Goal: Book appointment/travel/reservation

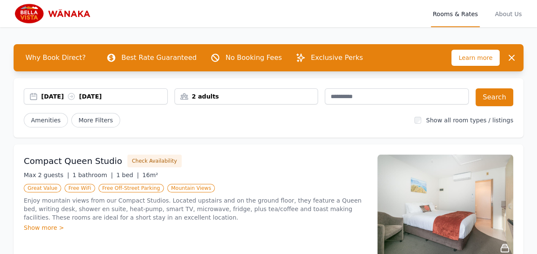
click at [60, 93] on div "[DATE] [DATE]" at bounding box center [104, 96] width 126 height 8
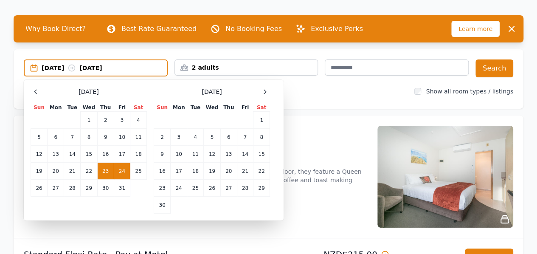
scroll to position [42, 0]
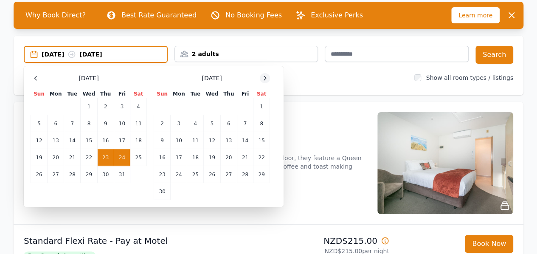
click at [267, 81] on div at bounding box center [265, 78] width 10 height 10
click at [267, 81] on icon at bounding box center [264, 78] width 7 height 7
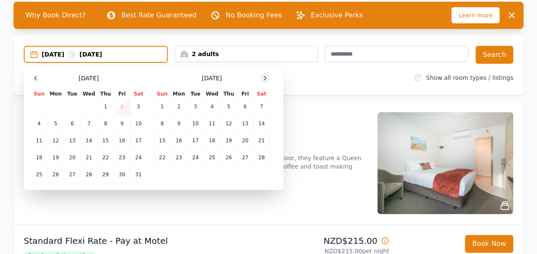
click at [267, 81] on icon at bounding box center [264, 78] width 7 height 7
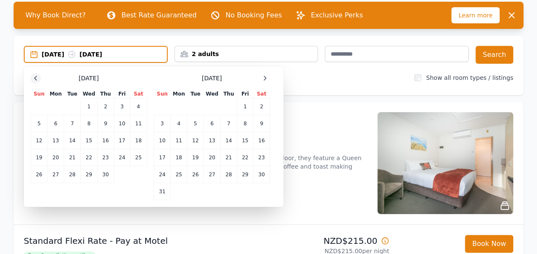
click at [36, 77] on icon at bounding box center [35, 78] width 7 height 7
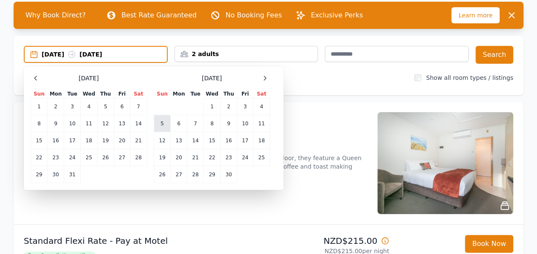
click at [164, 123] on td "5" at bounding box center [162, 123] width 17 height 17
click at [182, 123] on td "6" at bounding box center [179, 123] width 17 height 17
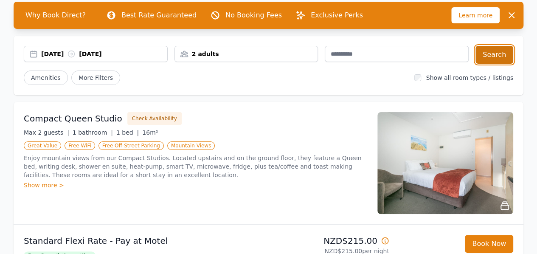
click at [491, 59] on button "Search" at bounding box center [494, 55] width 38 height 18
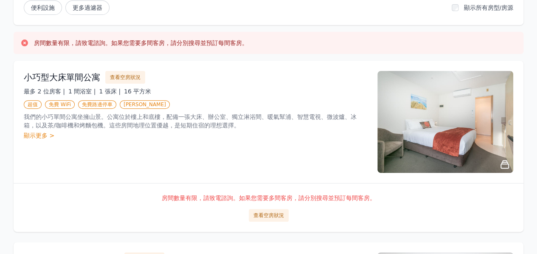
scroll to position [170, 0]
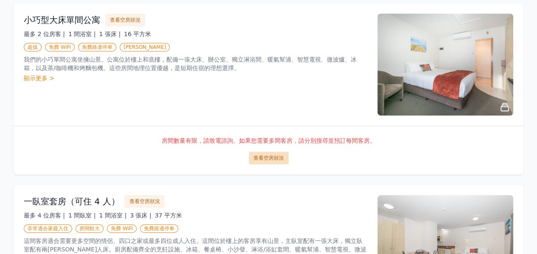
click at [278, 155] on font "查看空房狀況" at bounding box center [268, 158] width 31 height 6
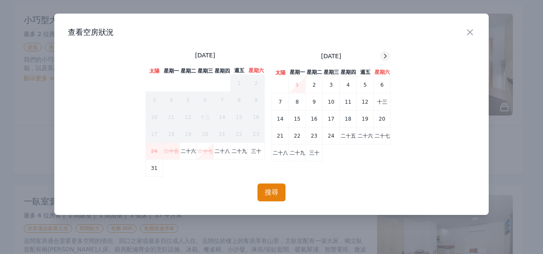
click at [385, 51] on div at bounding box center [385, 56] width 10 height 10
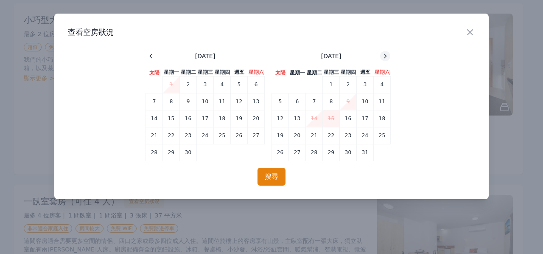
click at [385, 51] on div at bounding box center [385, 56] width 10 height 10
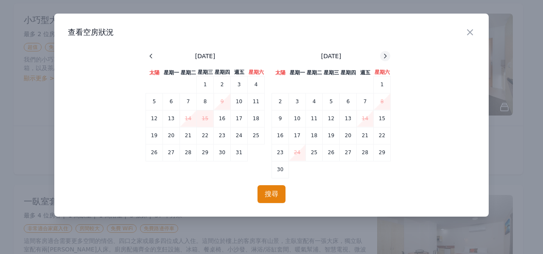
click at [385, 51] on div at bounding box center [385, 56] width 10 height 10
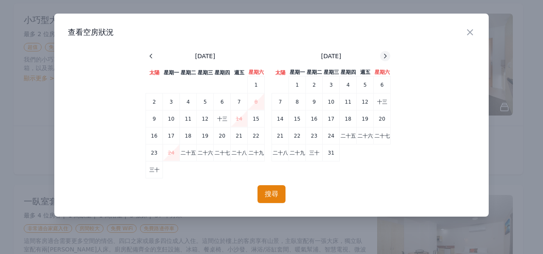
click at [385, 51] on div at bounding box center [385, 56] width 10 height 10
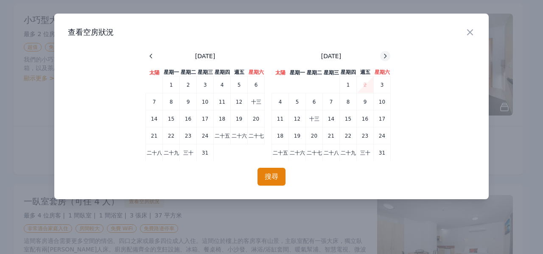
click at [385, 51] on div at bounding box center [385, 56] width 10 height 10
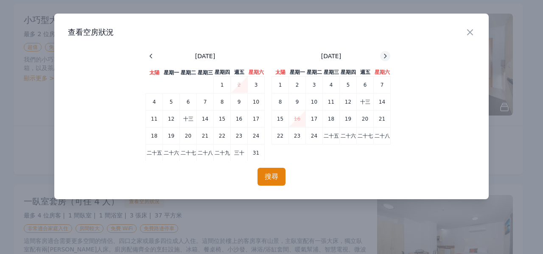
click at [389, 55] on icon at bounding box center [385, 56] width 7 height 7
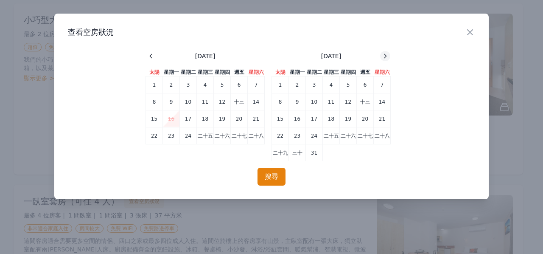
click at [389, 55] on icon at bounding box center [385, 56] width 7 height 7
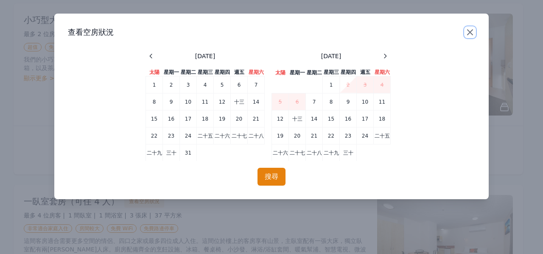
click at [471, 34] on icon "button" at bounding box center [470, 32] width 10 height 10
